Goal: Task Accomplishment & Management: Use online tool/utility

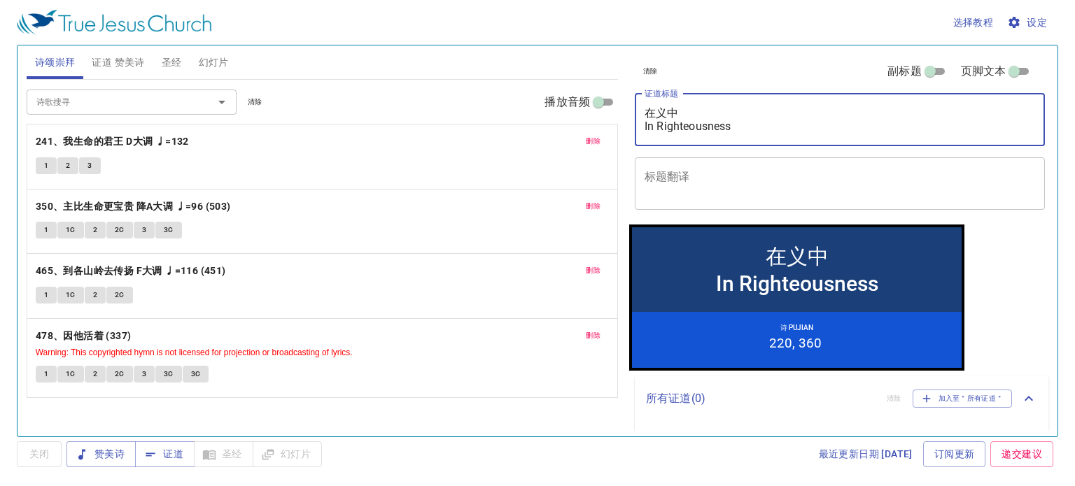
drag, startPoint x: 734, startPoint y: 114, endPoint x: 588, endPoint y: 136, distance: 148.0
click at [588, 136] on div "诗颂崇拜 证道 赞美诗 圣经 幻灯片 诗歌搜寻 诗歌搜寻 清除 播放音频 删除 241、我生命的君王 D大调 ♩=132 1 2 3 删除 350、主比生命更…" at bounding box center [537, 235] width 1033 height 391
click at [610, 110] on div "诗歌搜寻 诗歌搜寻 清除 播放音频 删除 241、我生命的君王 D大调 ♩=132 1 2 3 删除 350、主比生命更宝贵 降A大调 ♩=96 (503) …" at bounding box center [322, 239] width 591 height 318
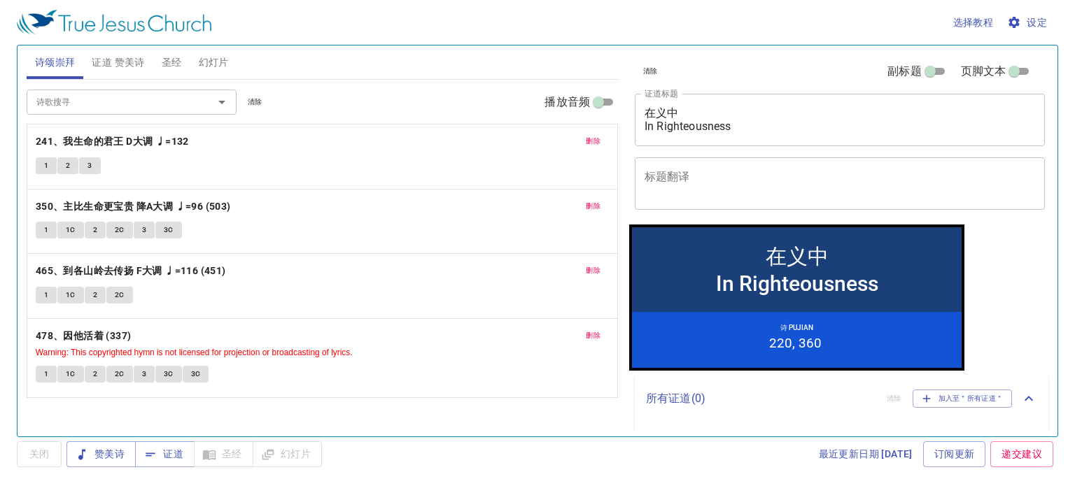
drag, startPoint x: 746, startPoint y: 97, endPoint x: 653, endPoint y: 114, distance: 94.7
click at [653, 114] on div "在义中 In Righteousness x 证道标题" at bounding box center [840, 120] width 410 height 52
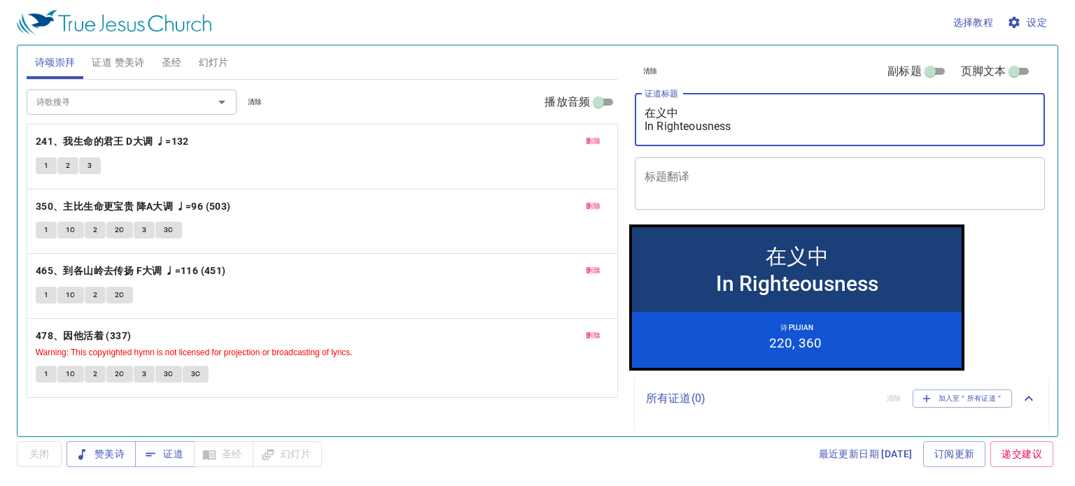
type textarea "在义中In Righteousness"
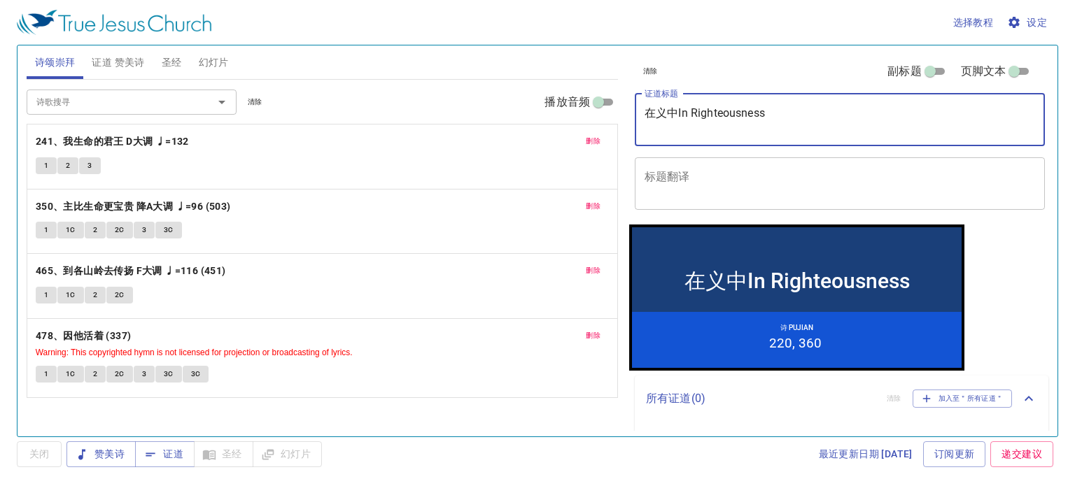
click at [695, 108] on textarea "在义中In Righteousness" at bounding box center [840, 119] width 391 height 27
click at [696, 108] on textarea "在义中In Righteousness" at bounding box center [840, 119] width 391 height 27
drag, startPoint x: 780, startPoint y: 114, endPoint x: 781, endPoint y: 132, distance: 18.3
click at [780, 115] on textarea "在义中In Righteousness" at bounding box center [840, 119] width 391 height 27
drag, startPoint x: 781, startPoint y: 128, endPoint x: 647, endPoint y: 111, distance: 135.5
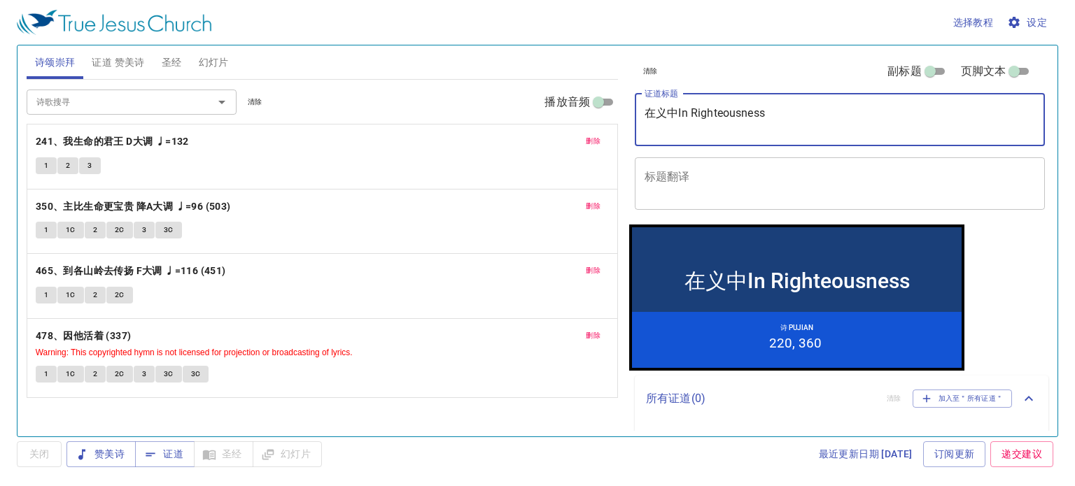
click at [647, 109] on textarea "在义中In Righteousness" at bounding box center [840, 119] width 391 height 27
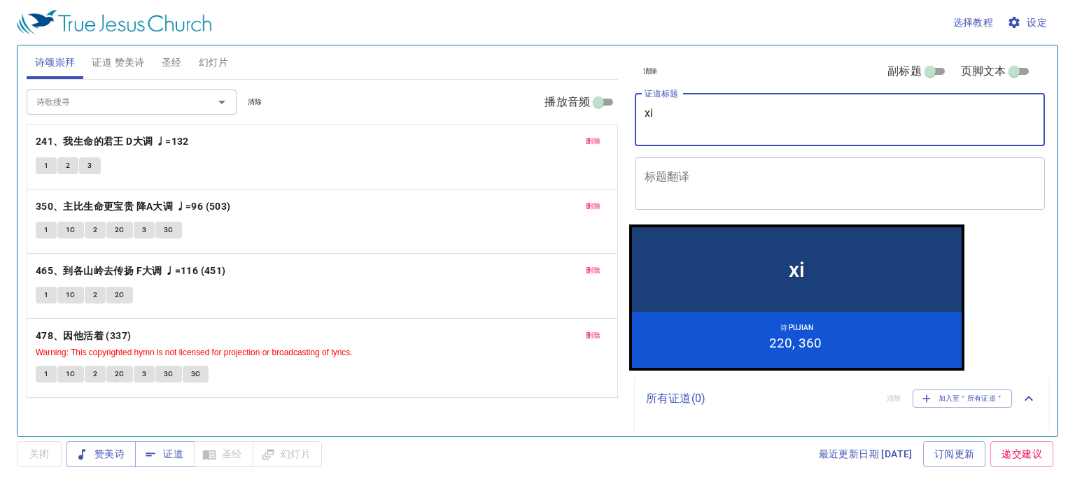
type textarea "x"
type textarea "si'kao"
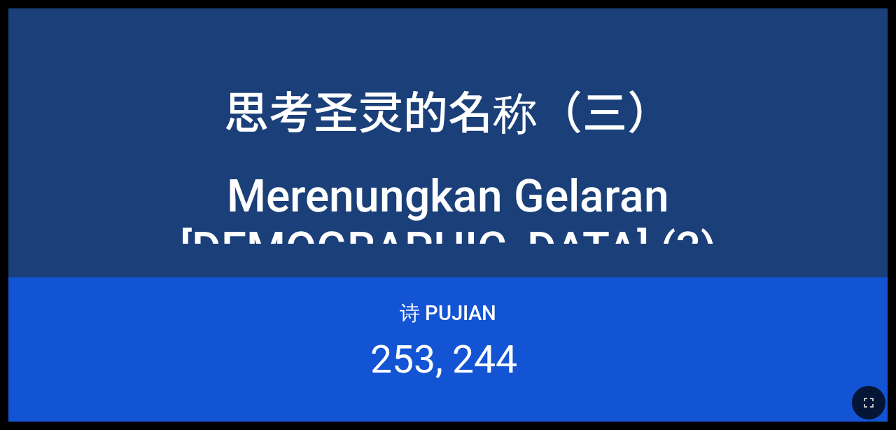
click at [562, 421] on div at bounding box center [448, 401] width 896 height 55
click at [562, 405] on icon "button" at bounding box center [868, 402] width 17 height 17
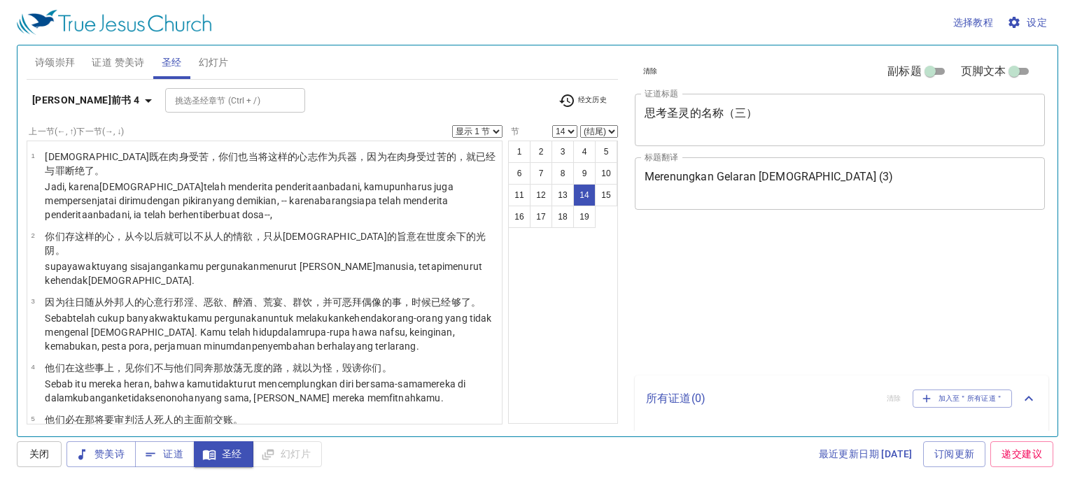
select select "14"
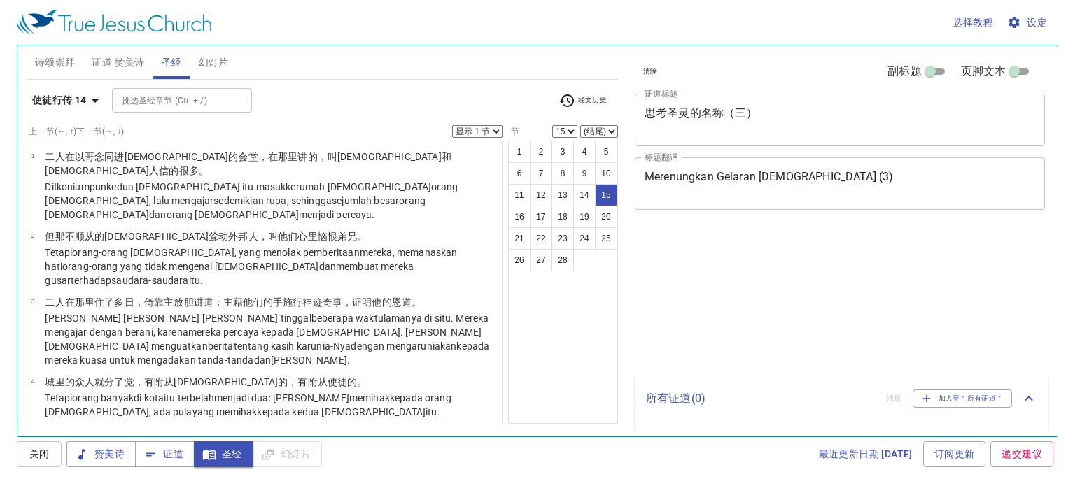
select select "15"
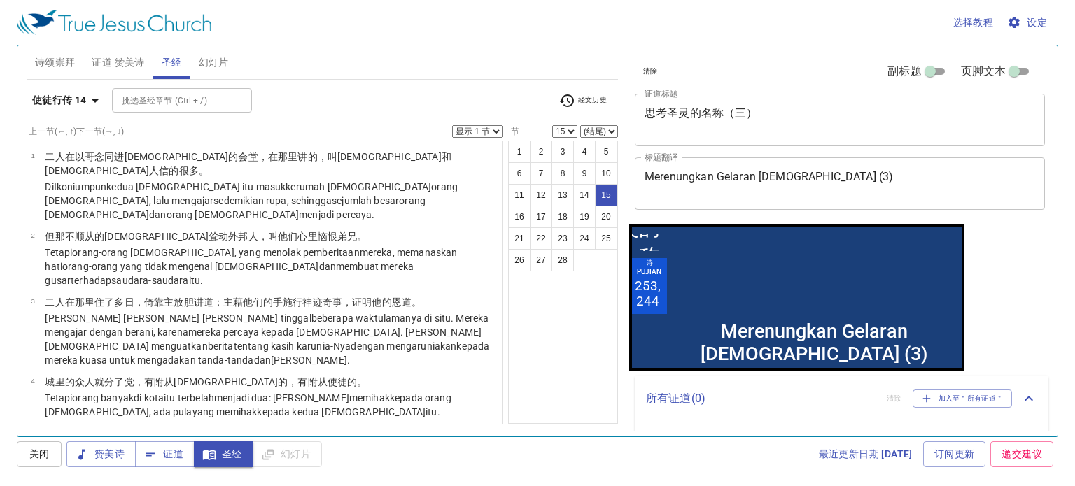
scroll to position [686, 0]
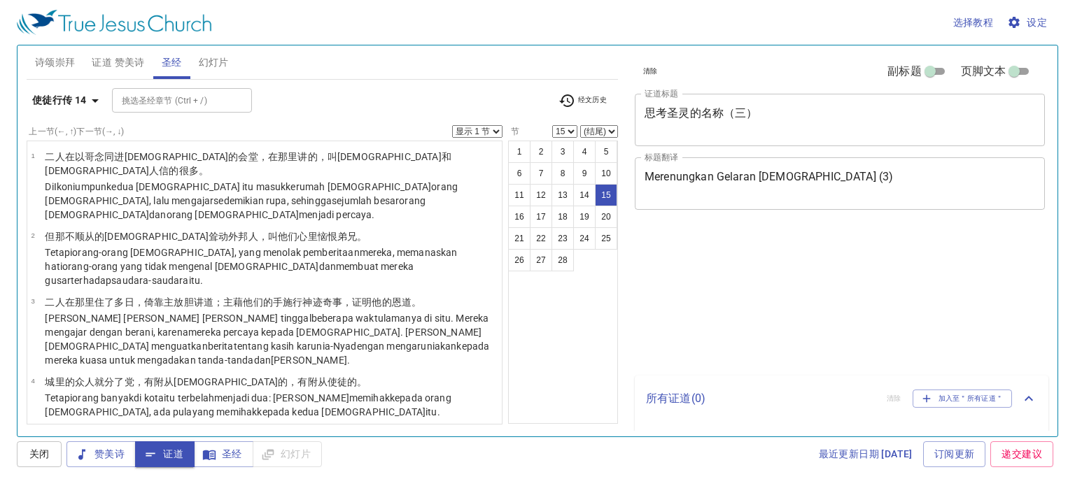
select select "15"
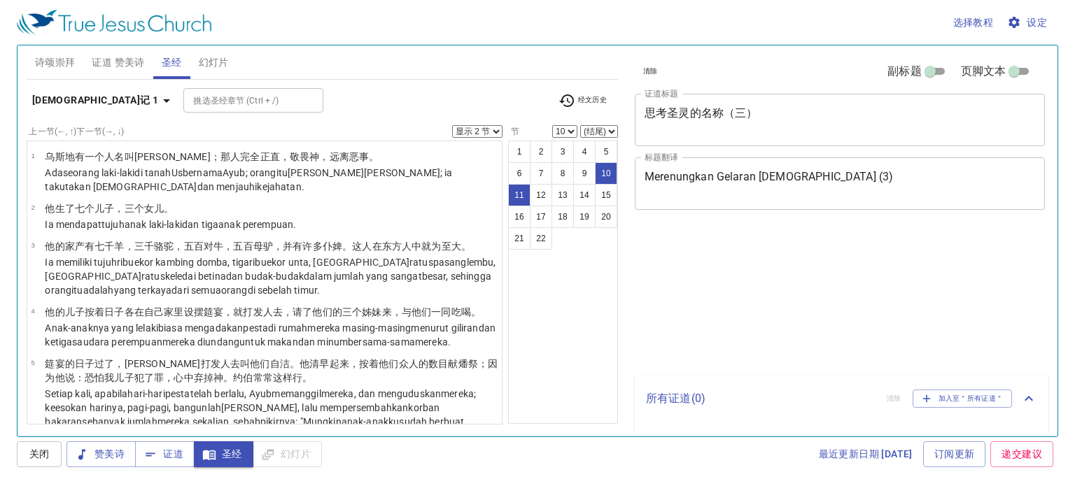
select select "2"
select select "10"
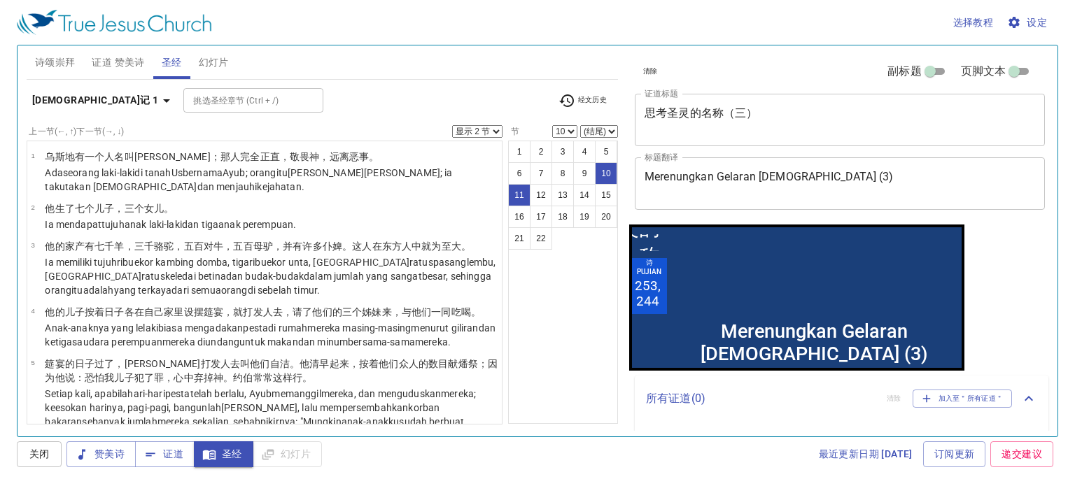
scroll to position [490, 0]
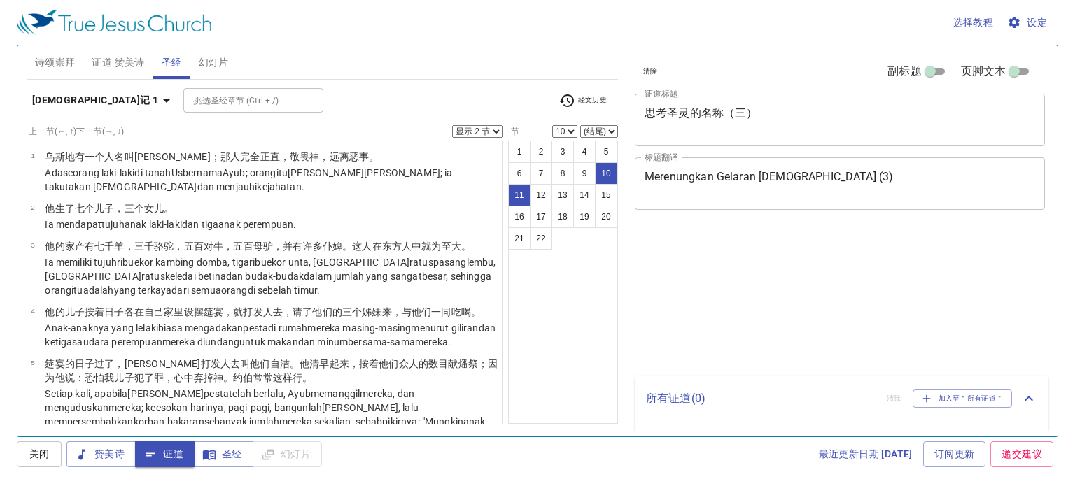
select select "2"
select select "10"
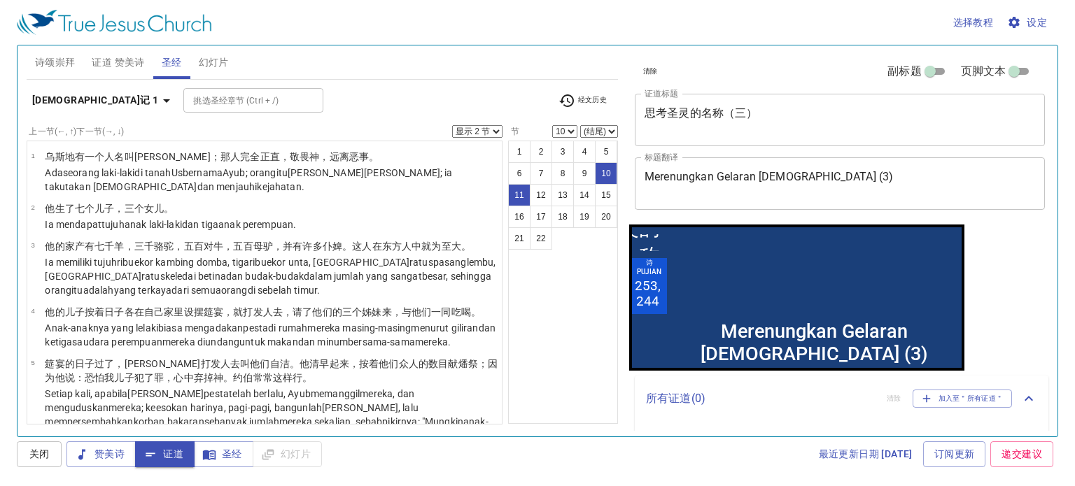
scroll to position [490, 0]
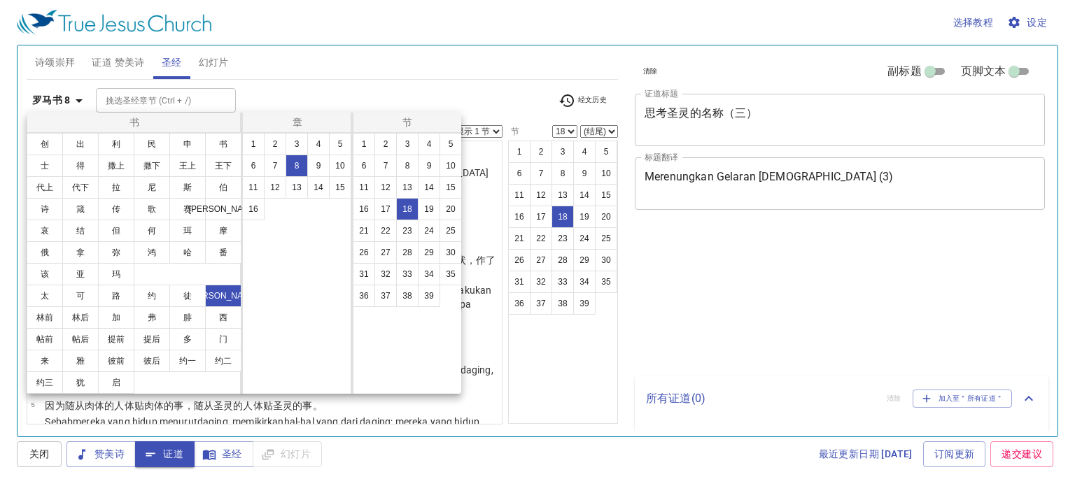
select select "18"
